Goal: Ask a question

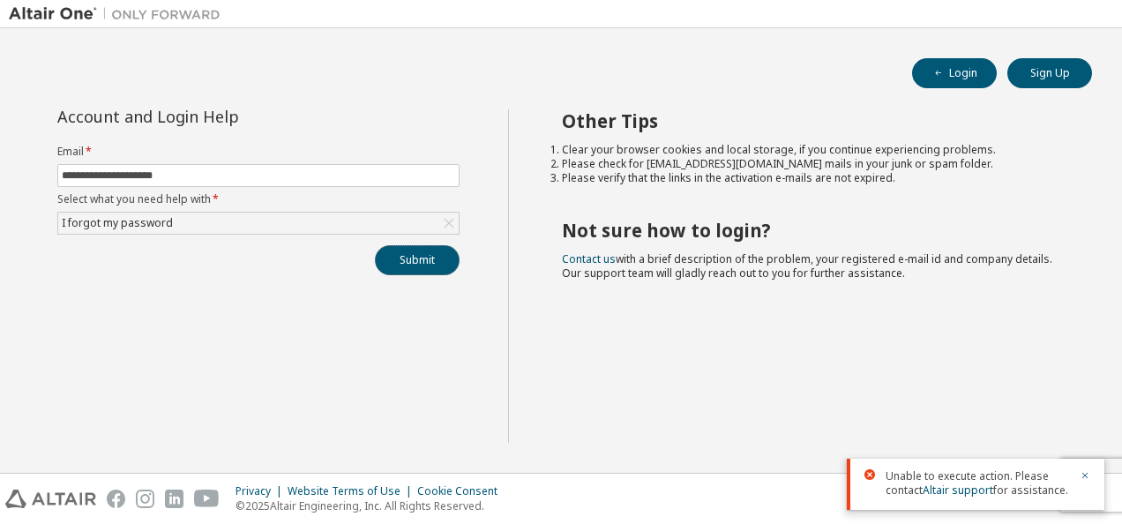
click at [409, 263] on button "Submit" at bounding box center [417, 260] width 85 height 30
click at [1085, 473] on icon "button" at bounding box center [1085, 475] width 11 height 11
click at [1083, 471] on icon "button" at bounding box center [1085, 475] width 11 height 11
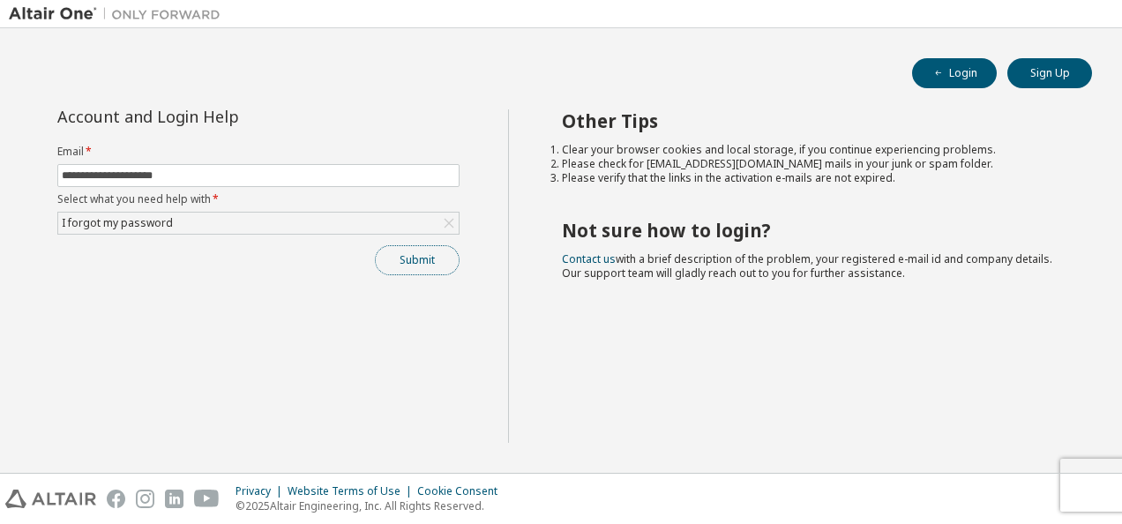
click at [407, 264] on button "Submit" at bounding box center [417, 260] width 85 height 30
click at [333, 176] on input "**********" at bounding box center [258, 175] width 393 height 14
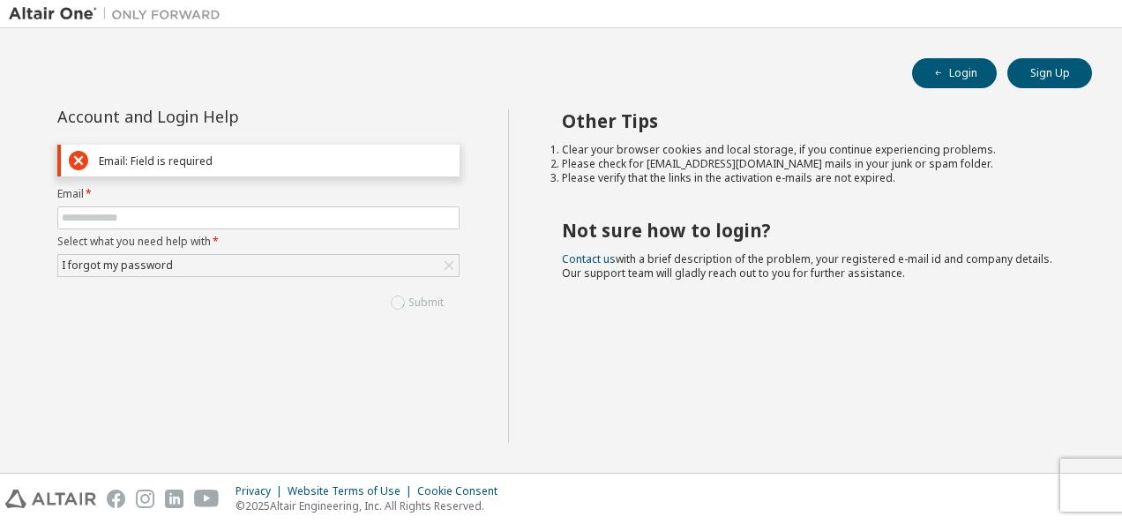
click at [428, 297] on div "Submit" at bounding box center [258, 303] width 402 height 30
click at [434, 335] on div "Account and Login Help Email: Field is required Email * Select what you need he…" at bounding box center [258, 275] width 499 height 333
click at [443, 270] on icon at bounding box center [449, 266] width 18 height 18
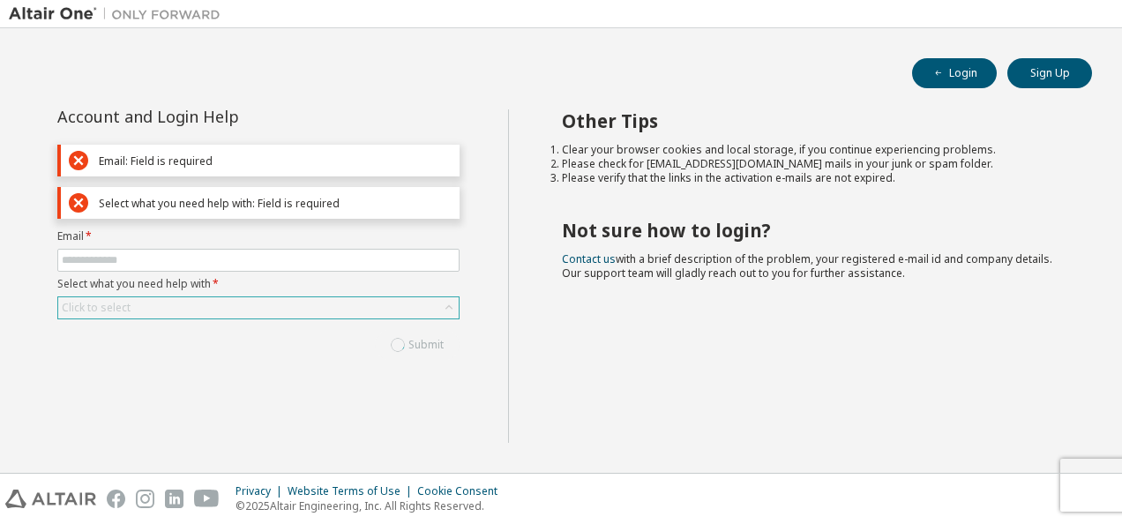
click at [440, 335] on div "Submit" at bounding box center [258, 345] width 402 height 30
click at [432, 348] on div "Submit" at bounding box center [258, 345] width 402 height 30
drag, startPoint x: 432, startPoint y: 342, endPoint x: 461, endPoint y: 426, distance: 88.7
click at [461, 426] on div "Account and Login Help Email: Field is required Select what you need help with:…" at bounding box center [258, 275] width 499 height 333
